Goal: Information Seeking & Learning: Understand process/instructions

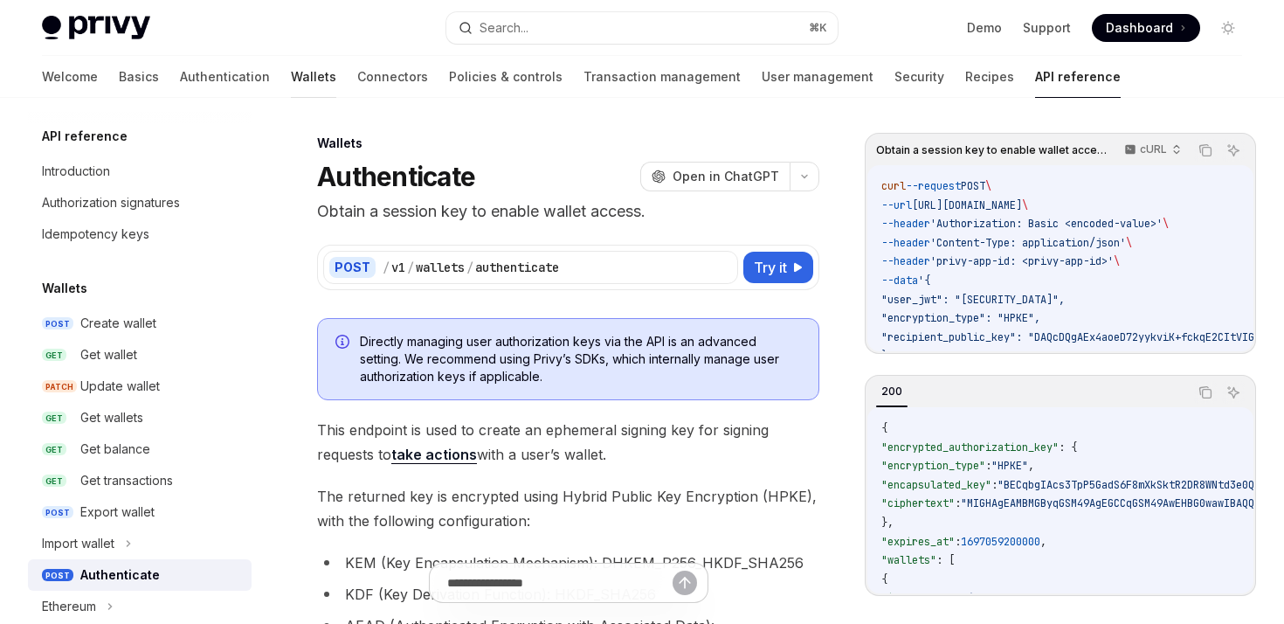
click at [291, 69] on link "Wallets" at bounding box center [313, 77] width 45 height 42
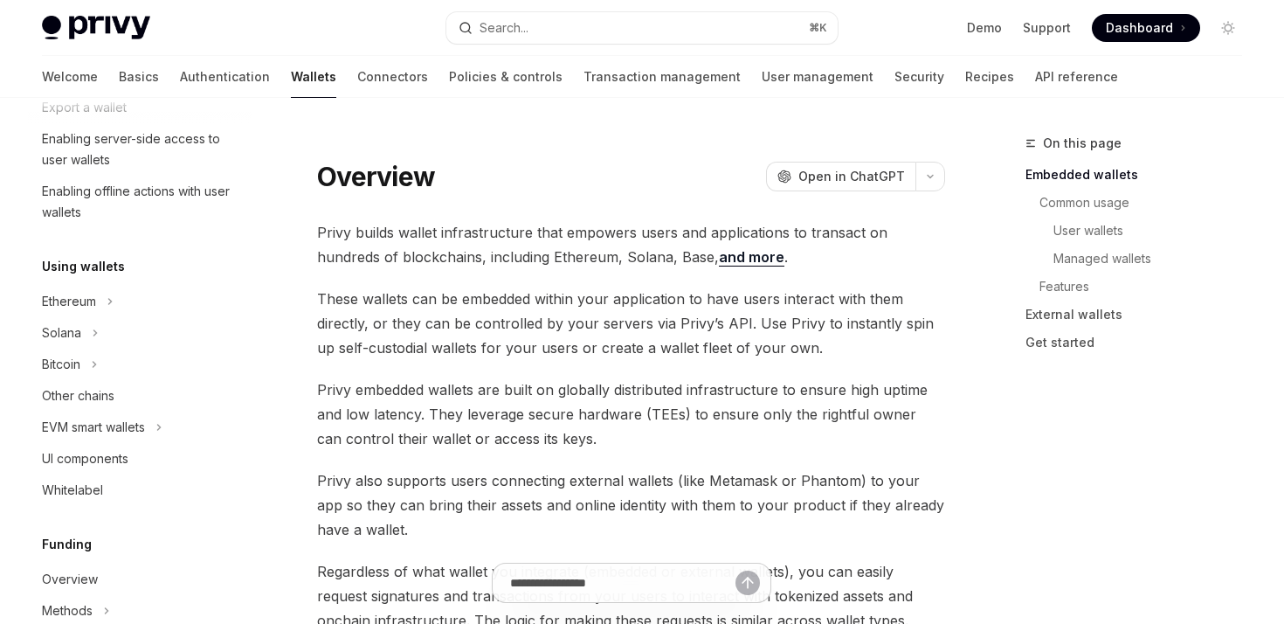
scroll to position [308, 0]
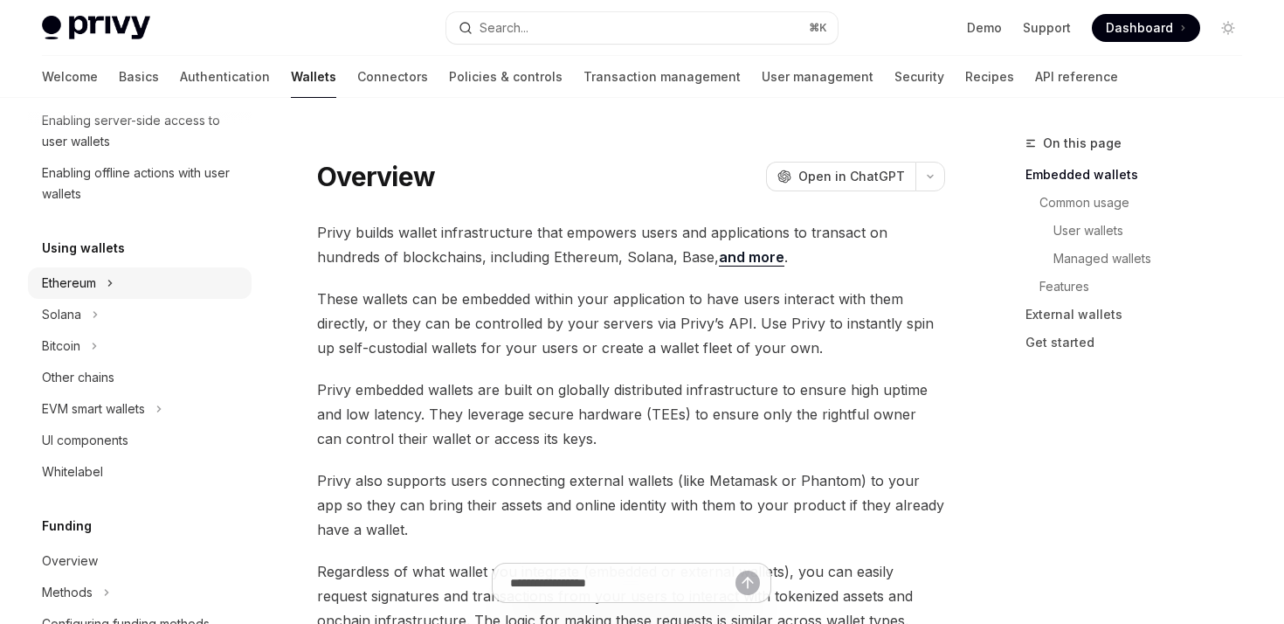
click at [58, 274] on div "Ethereum" at bounding box center [69, 283] width 54 height 21
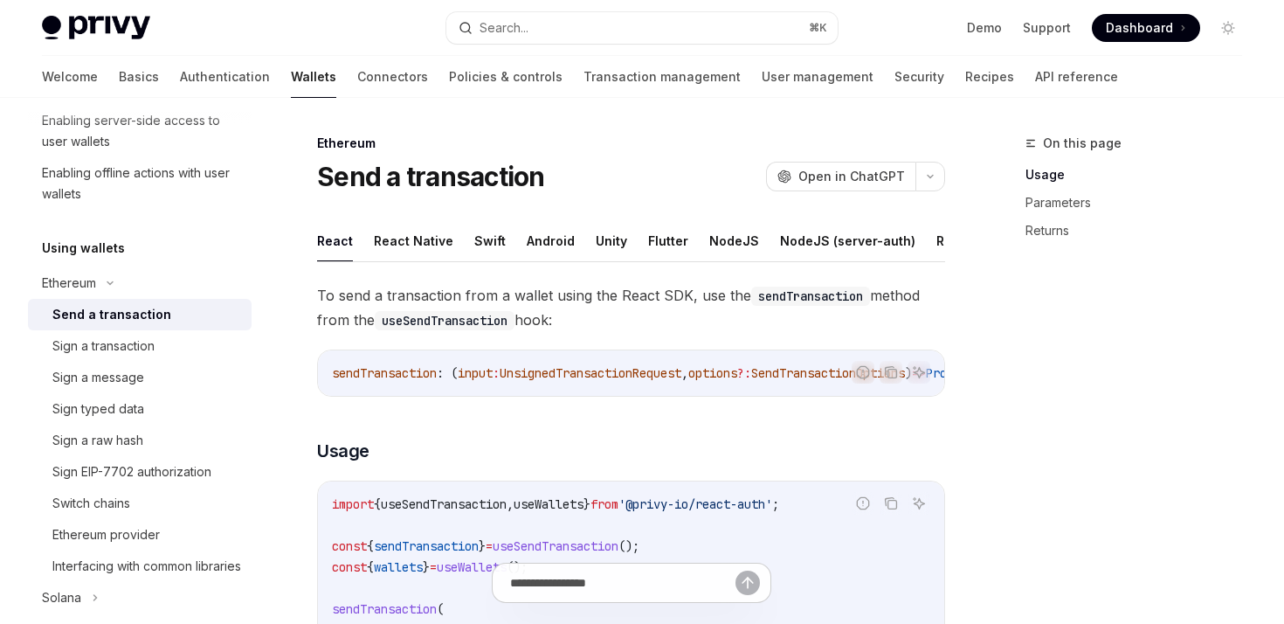
click at [105, 317] on div "Send a transaction" at bounding box center [111, 314] width 119 height 21
click at [940, 237] on button "Java" at bounding box center [955, 240] width 31 height 41
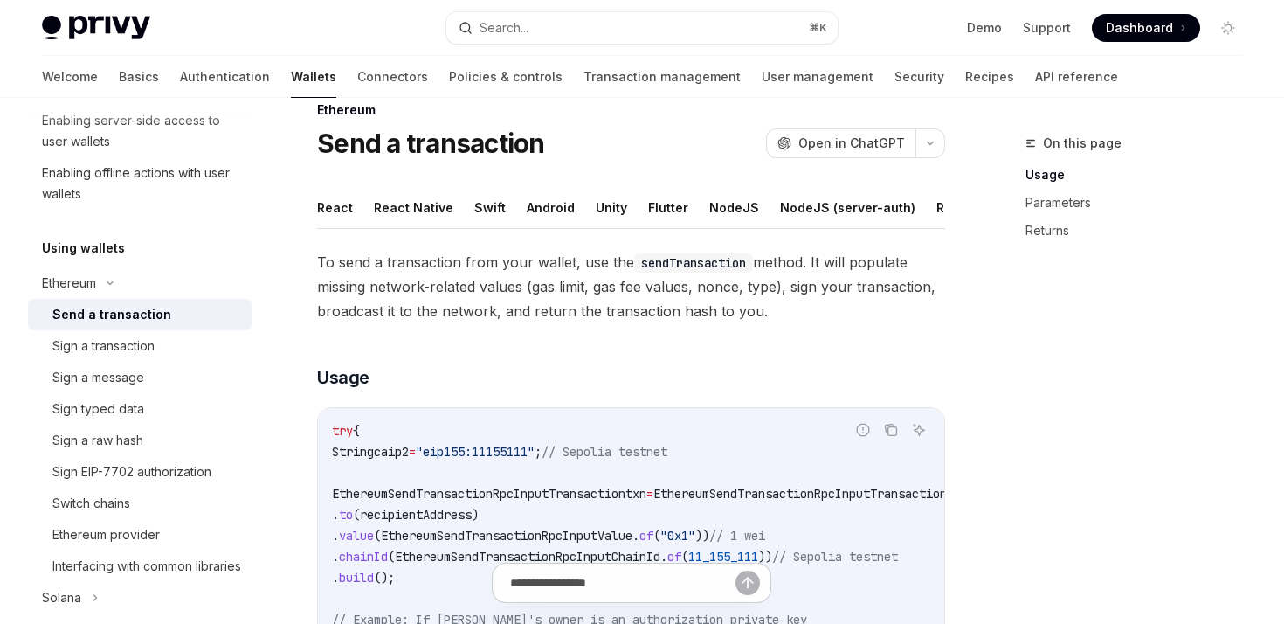
scroll to position [31, 0]
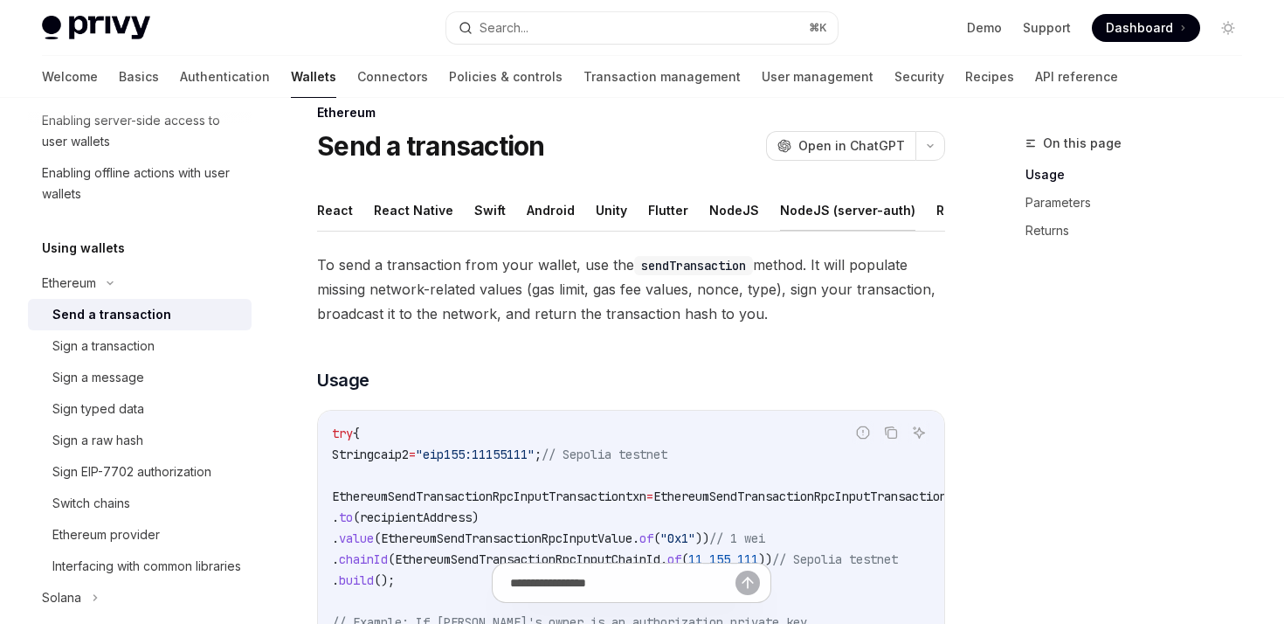
click at [806, 208] on button "NodeJS (server-auth)" at bounding box center [847, 210] width 135 height 41
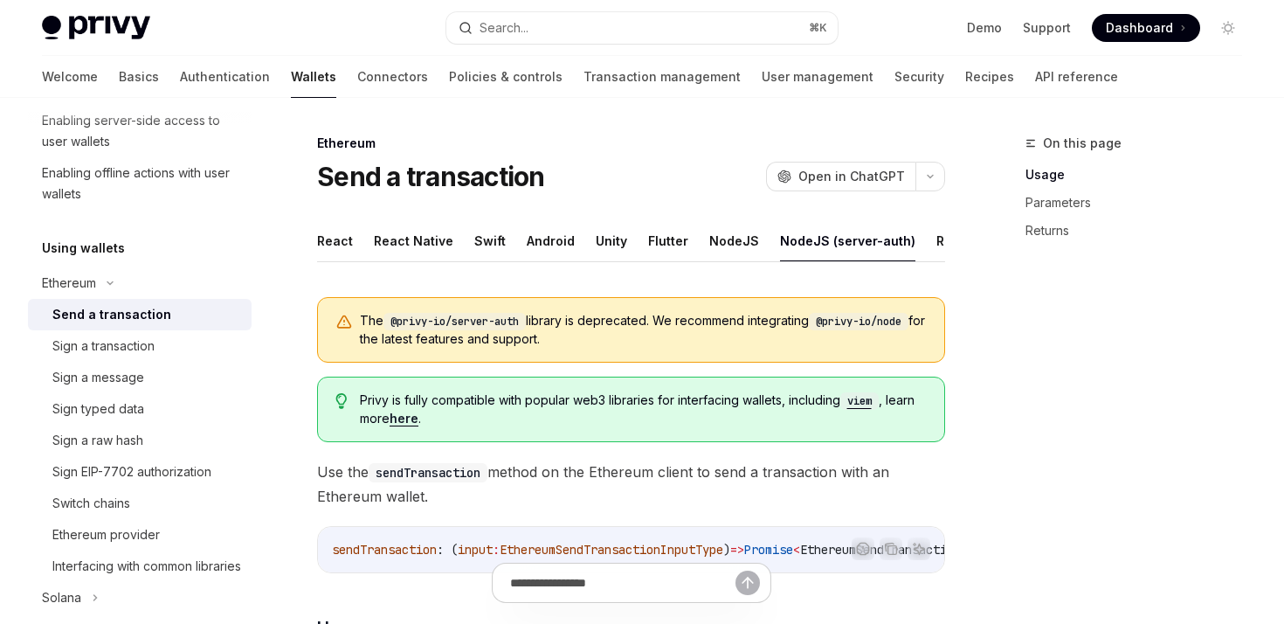
click at [567, 188] on div "Send a transaction OpenAI Open in ChatGPT" at bounding box center [631, 176] width 628 height 31
click at [351, 252] on ul "React React Native Swift Android Unity Flutter NodeJS NodeJS (server-auth) REST…" at bounding box center [631, 241] width 628 height 42
click at [342, 251] on button "React" at bounding box center [335, 240] width 36 height 41
type textarea "*"
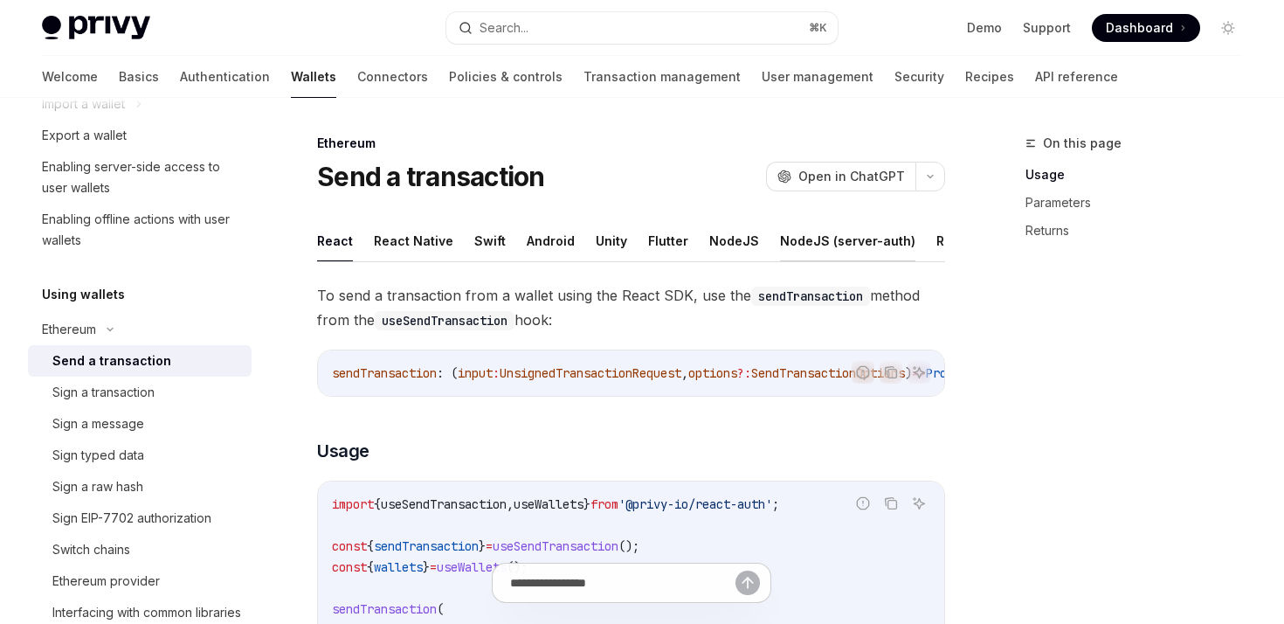
click at [792, 239] on button "NodeJS (server-auth)" at bounding box center [847, 240] width 135 height 41
type textarea "*"
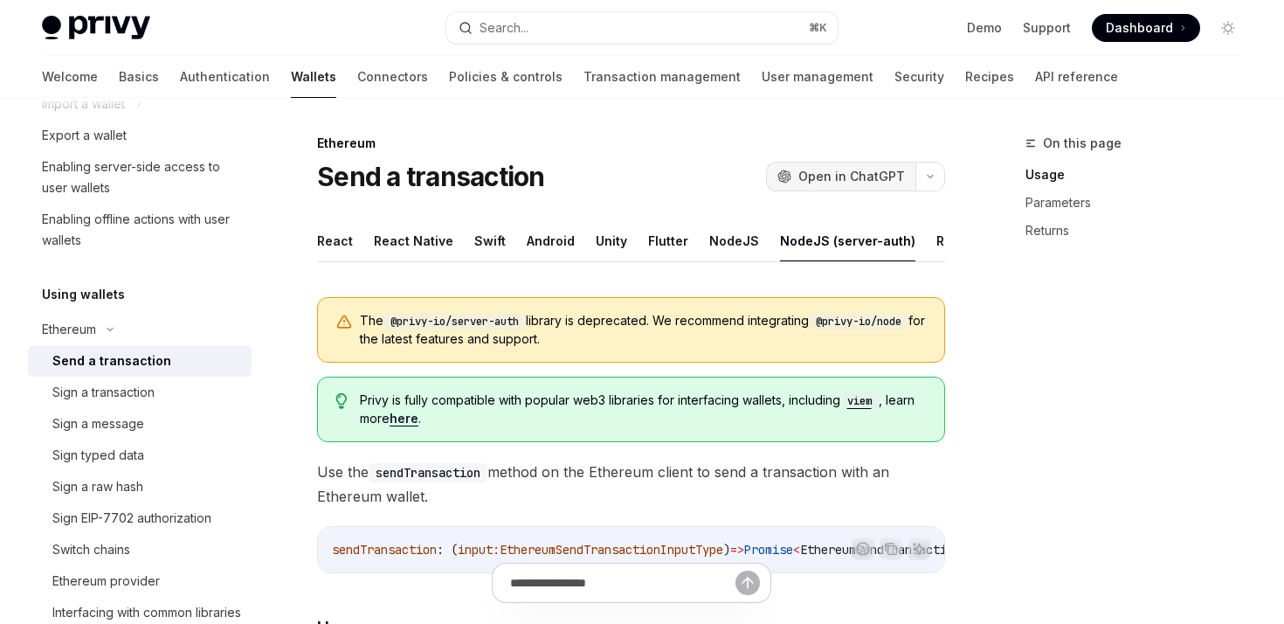
click at [778, 175] on button "OpenAI Open in ChatGPT" at bounding box center [840, 177] width 149 height 30
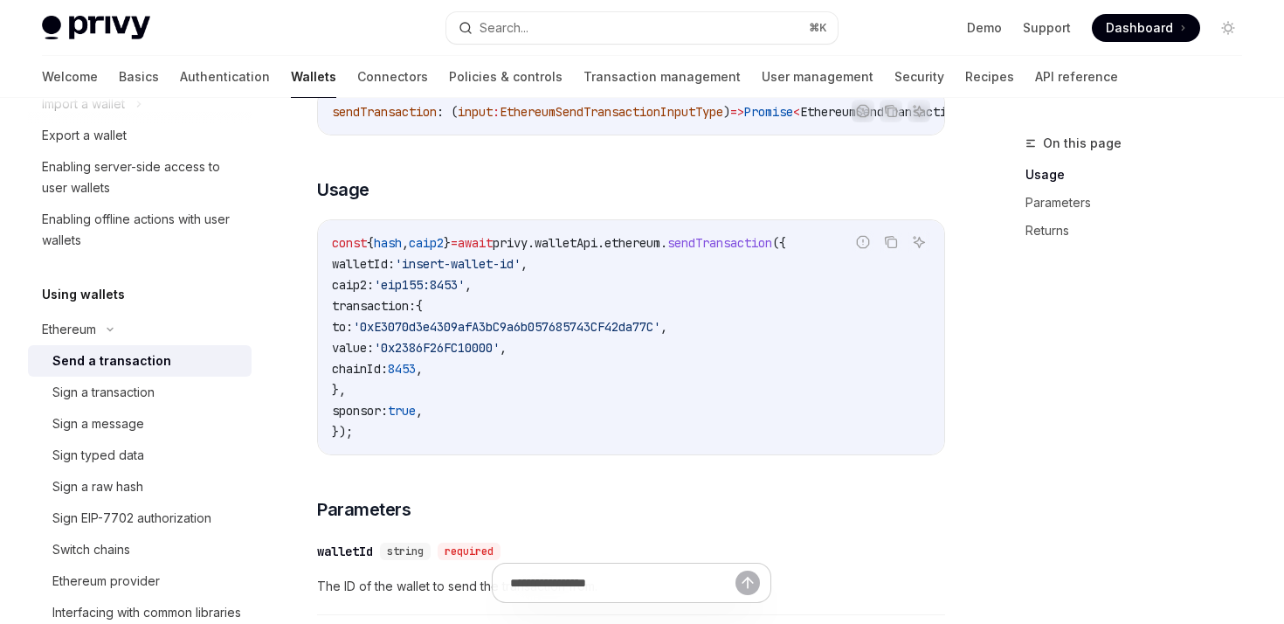
scroll to position [437, 0]
click at [388, 273] on span "walletId:" at bounding box center [363, 265] width 63 height 16
click at [474, 273] on span "'insert-wallet-id'" at bounding box center [458, 265] width 126 height 16
drag, startPoint x: 456, startPoint y: 272, endPoint x: 523, endPoint y: 272, distance: 67.3
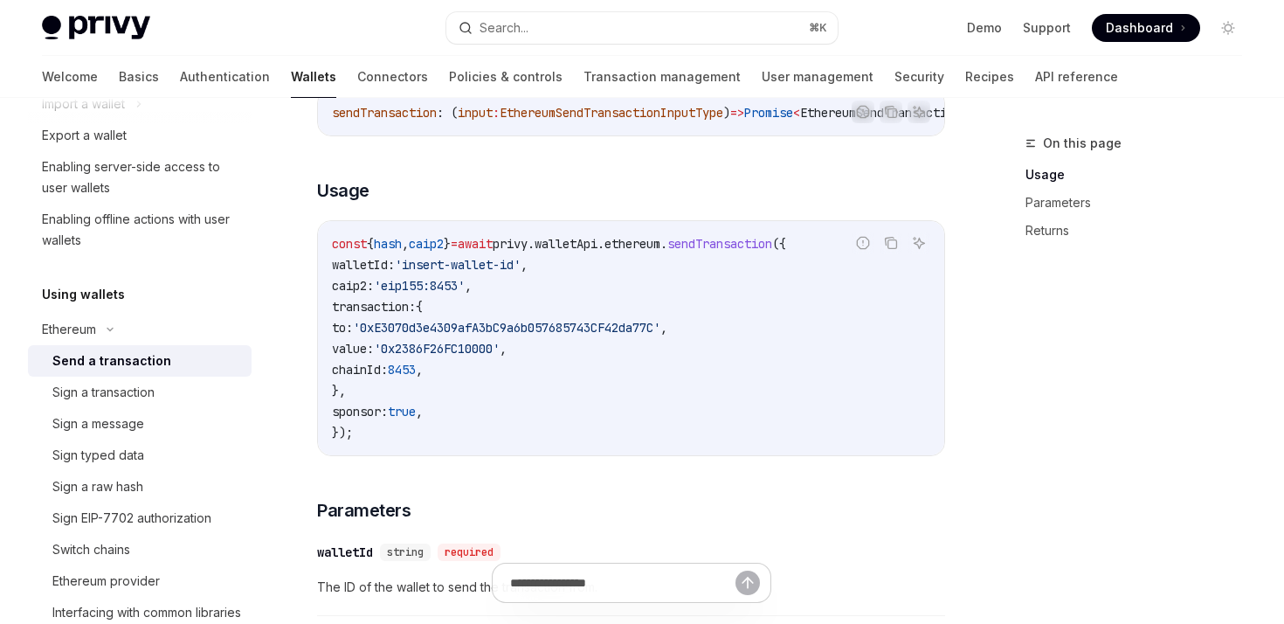
click at [484, 272] on span "'insert-wallet-id'" at bounding box center [458, 265] width 126 height 16
click at [521, 272] on span "'insert-wallet-id'" at bounding box center [458, 265] width 126 height 16
click at [447, 289] on span "'eip155:8453'" at bounding box center [419, 286] width 91 height 16
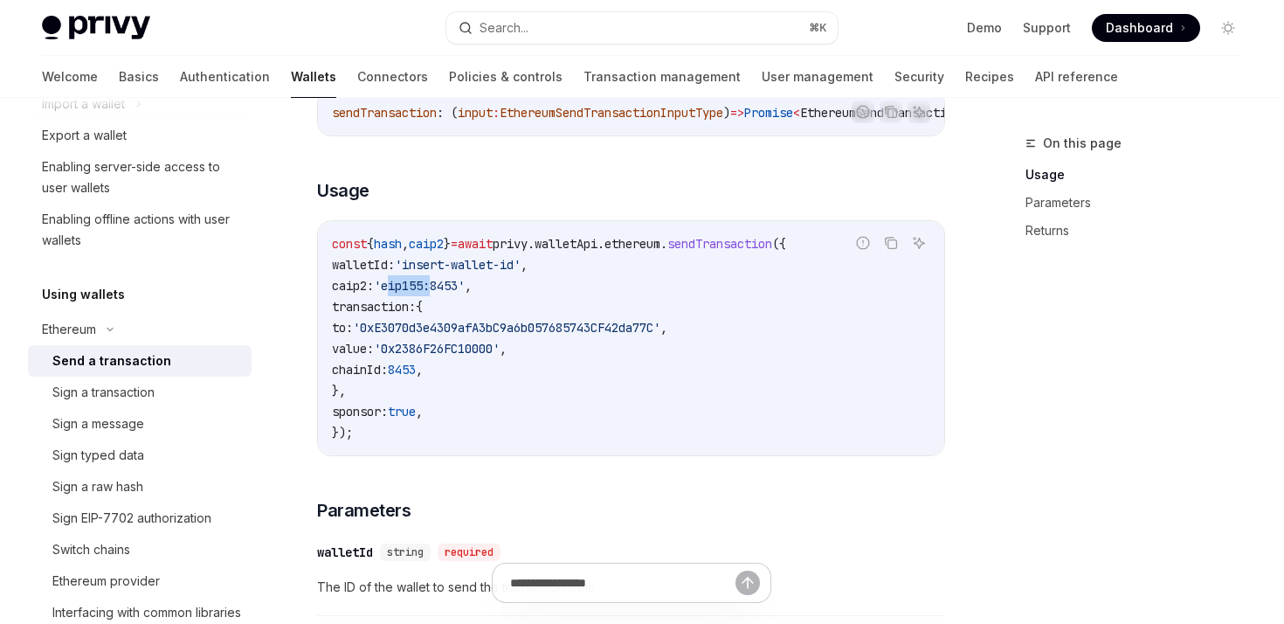
scroll to position [413, 0]
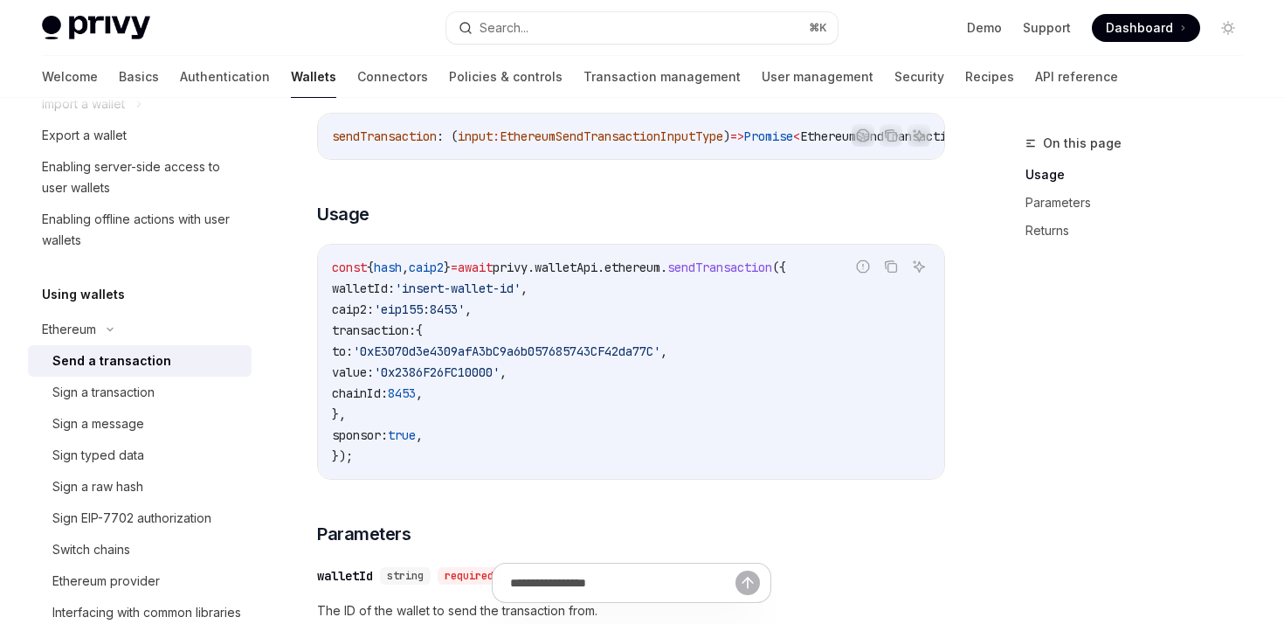
click at [402, 275] on span "hash" at bounding box center [388, 267] width 28 height 16
click at [444, 275] on span "caip2" at bounding box center [426, 267] width 35 height 16
click at [439, 317] on span "'eip155:8453'" at bounding box center [419, 309] width 91 height 16
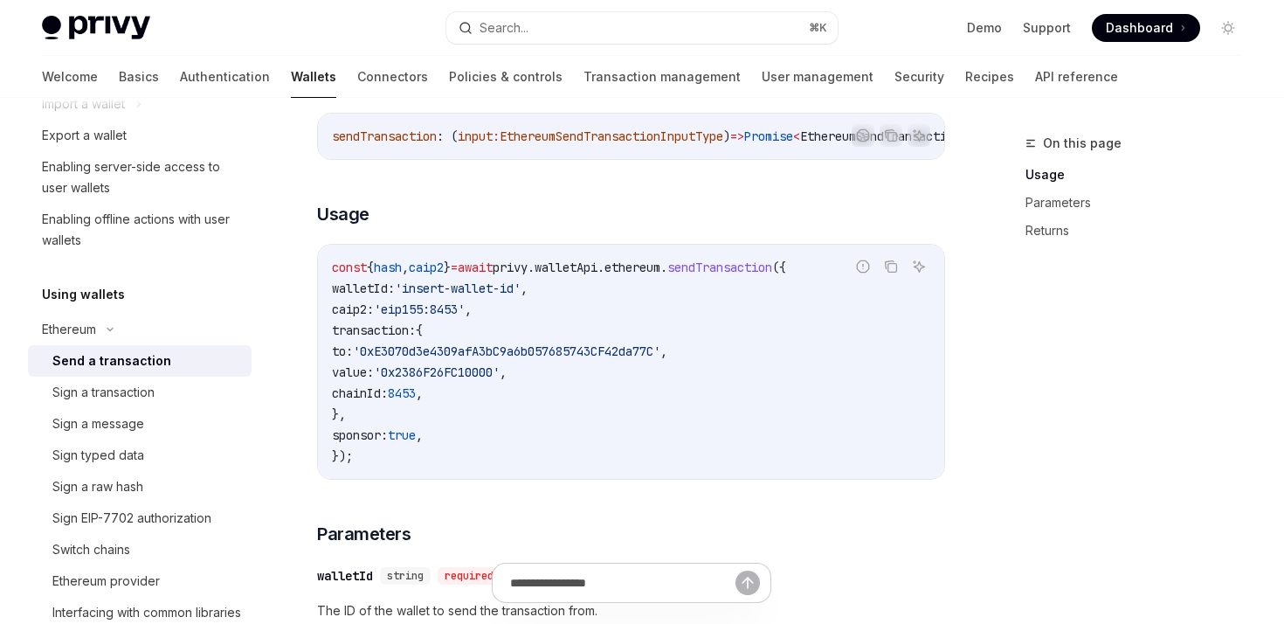
click at [462, 328] on code "const { hash , caip2 } = await privy . walletApi . ethereum . sendTransaction (…" at bounding box center [631, 362] width 598 height 210
click at [446, 359] on span "'0xE3070d3e4309afA3bC9a6b057685743CF42da77C'" at bounding box center [507, 351] width 308 height 16
click at [473, 370] on span "'0x2386F26FC10000'" at bounding box center [437, 372] width 126 height 16
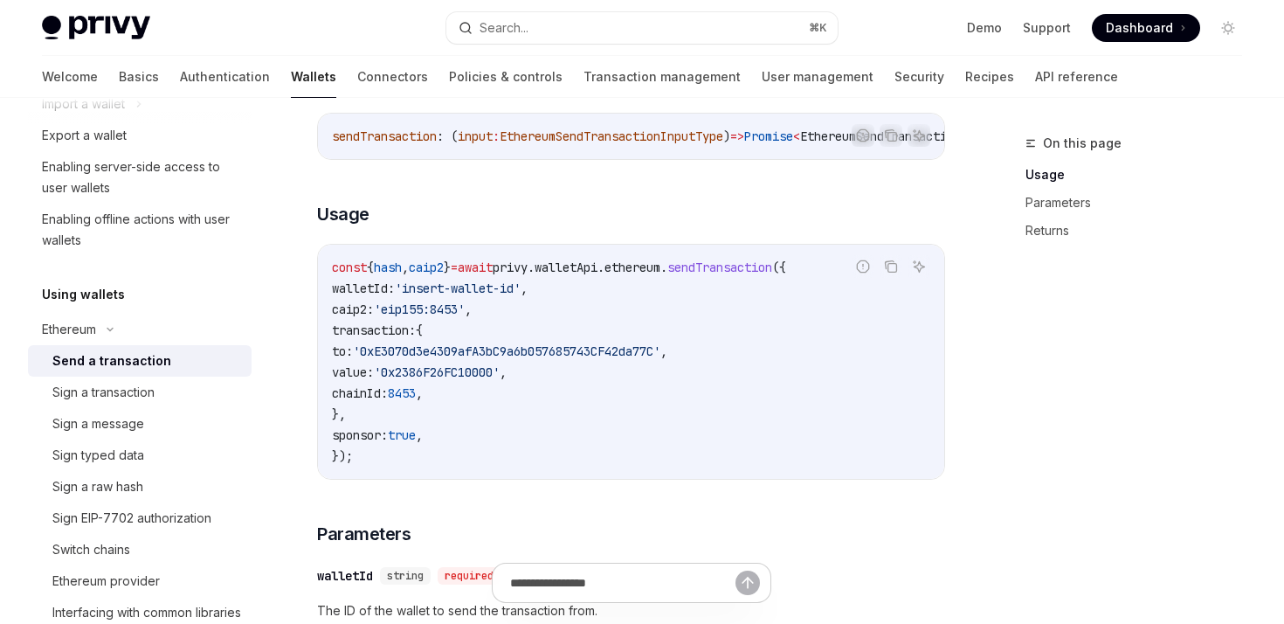
click at [416, 399] on span "8453" at bounding box center [402, 393] width 28 height 16
click at [468, 427] on code "const { hash , caip2 } = await privy . walletApi . ethereum . sendTransaction (…" at bounding box center [631, 362] width 598 height 210
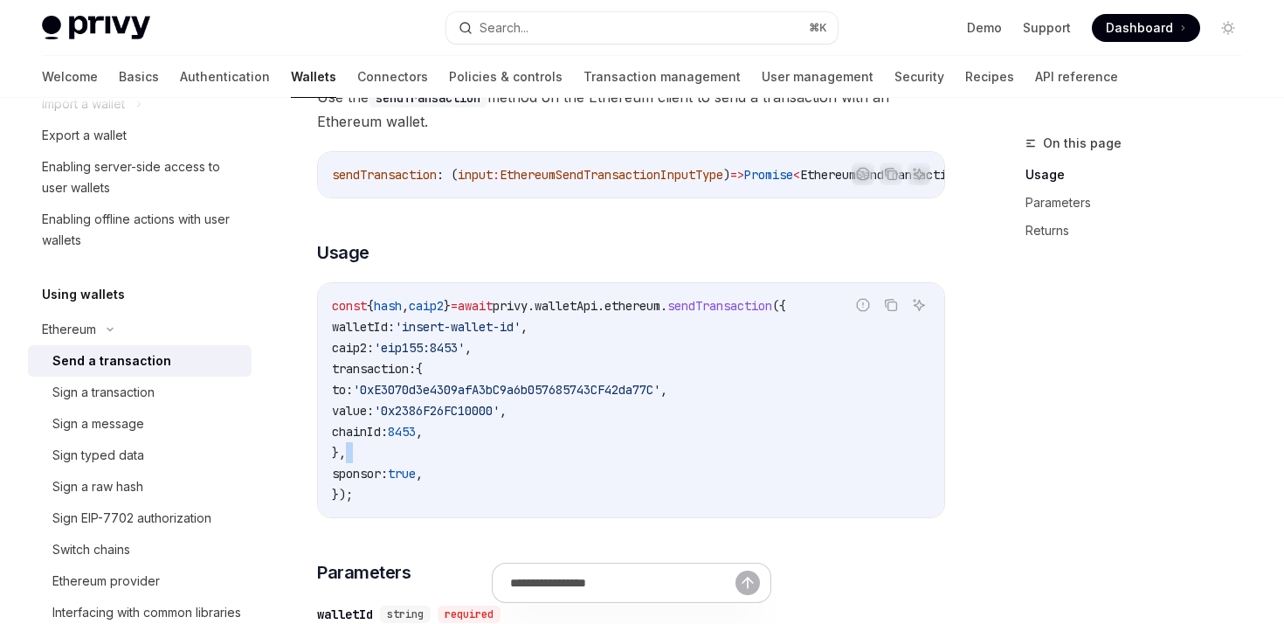
scroll to position [354, 0]
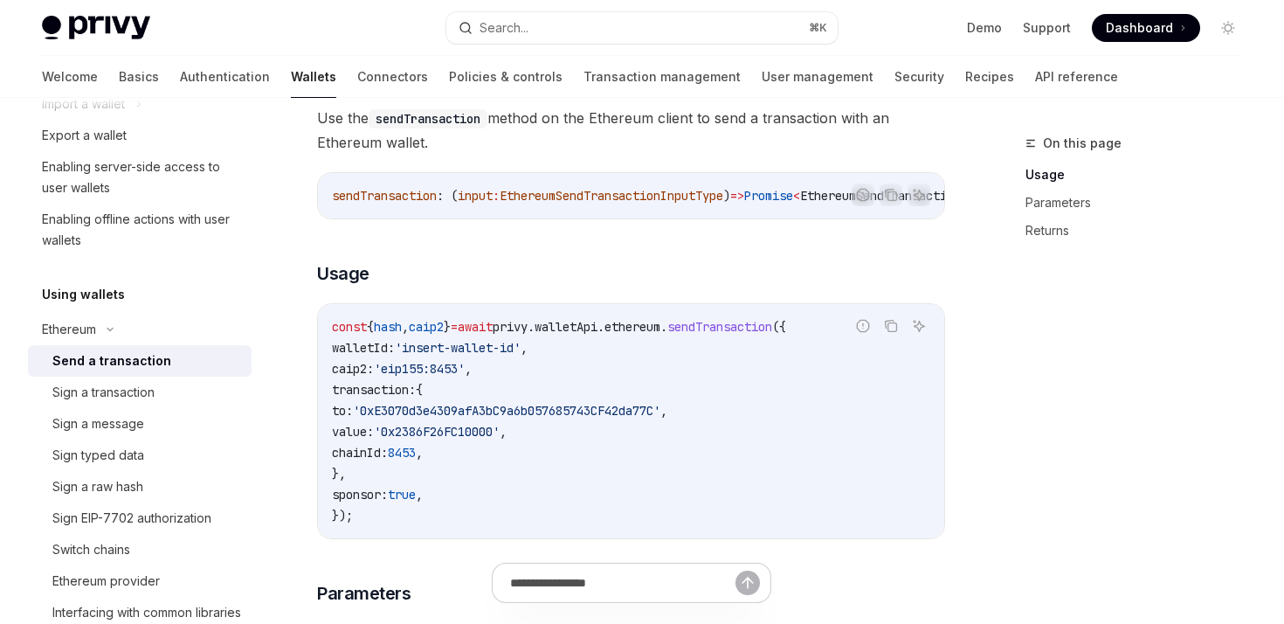
click at [468, 427] on code "const { hash , caip2 } = await privy . walletApi . ethereum . sendTransaction (…" at bounding box center [631, 421] width 598 height 210
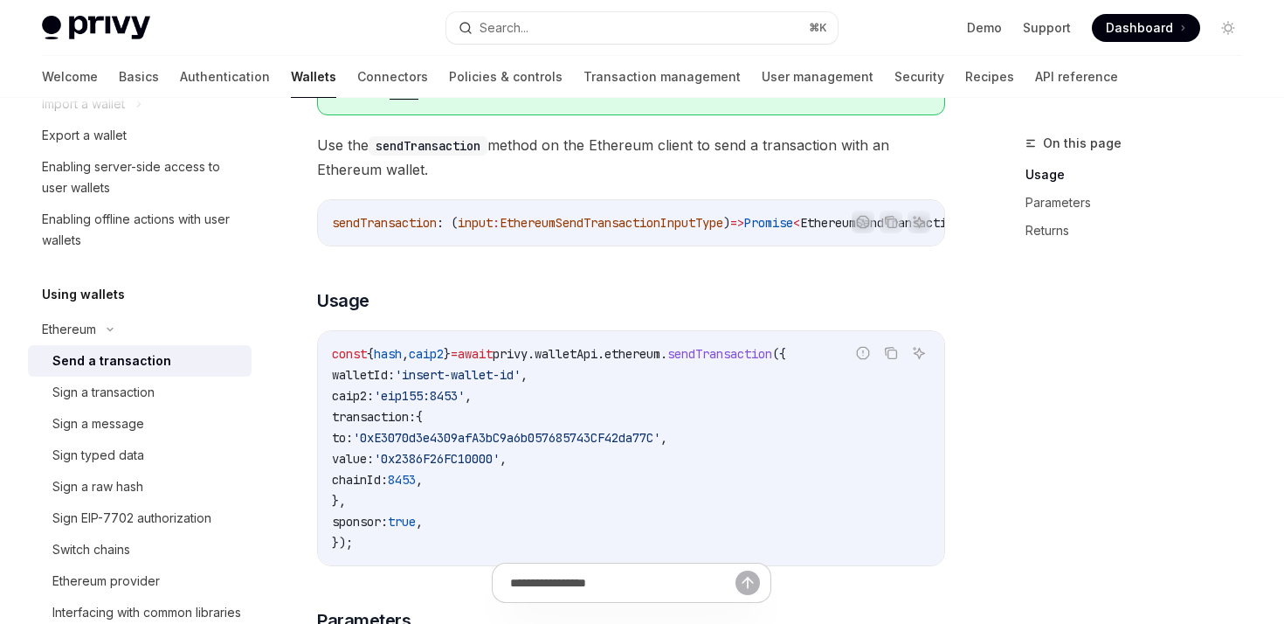
scroll to position [335, 0]
